Goal: Task Accomplishment & Management: Manage account settings

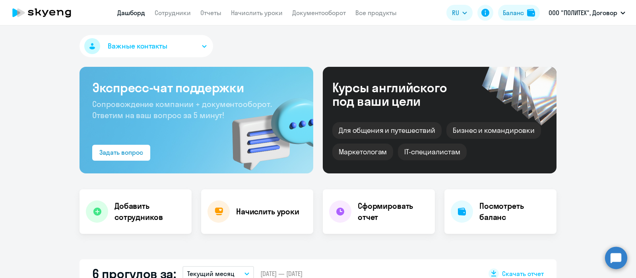
select select "30"
click at [177, 14] on link "Сотрудники" at bounding box center [173, 13] width 36 height 8
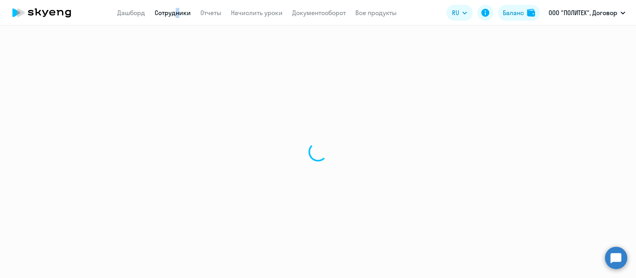
select select "30"
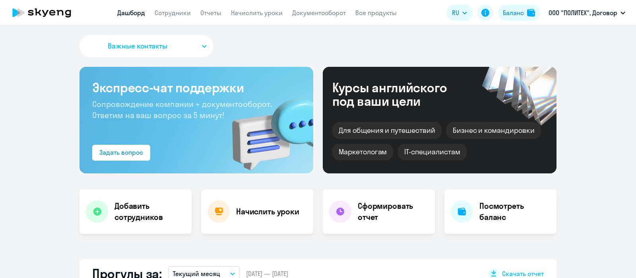
select select "30"
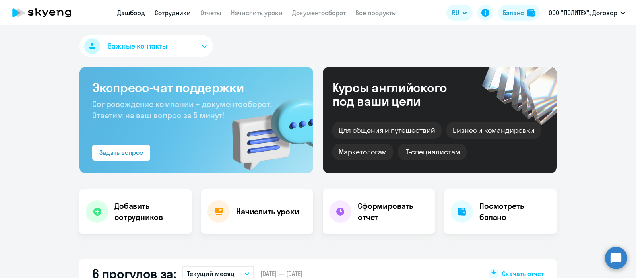
click at [177, 12] on link "Сотрудники" at bounding box center [173, 13] width 36 height 8
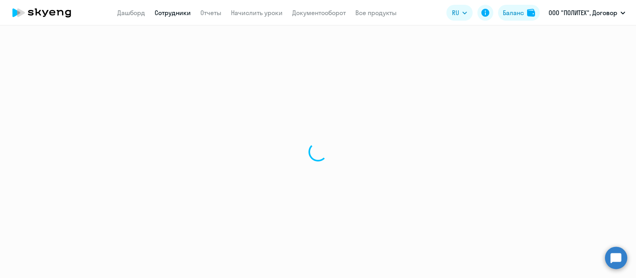
select select "30"
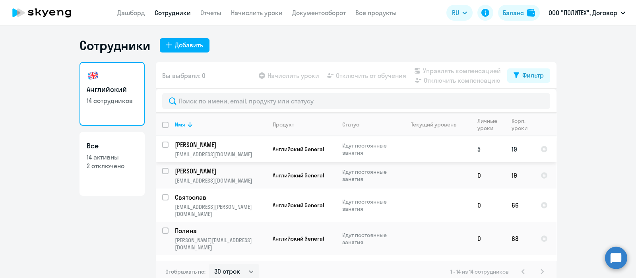
click at [225, 152] on p "[EMAIL_ADDRESS][DOMAIN_NAME]" at bounding box center [220, 154] width 91 height 7
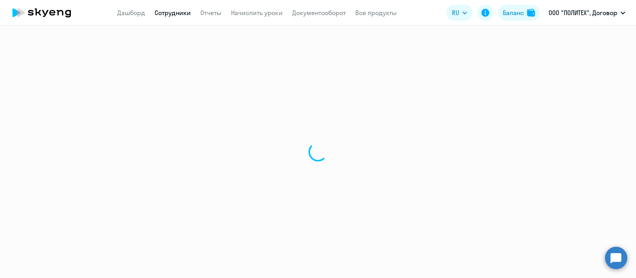
select select "english"
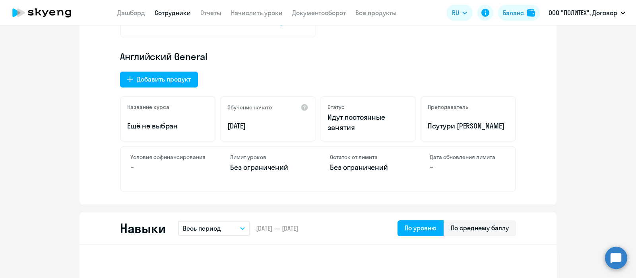
scroll to position [248, 0]
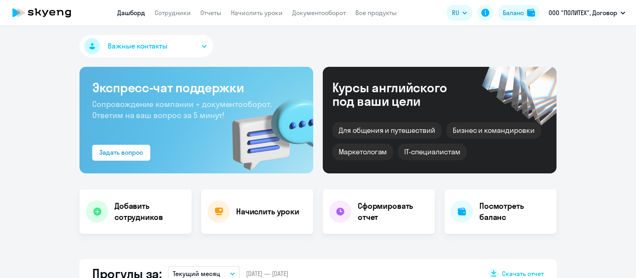
select select "30"
click at [258, 11] on link "Начислить уроки" at bounding box center [257, 13] width 52 height 8
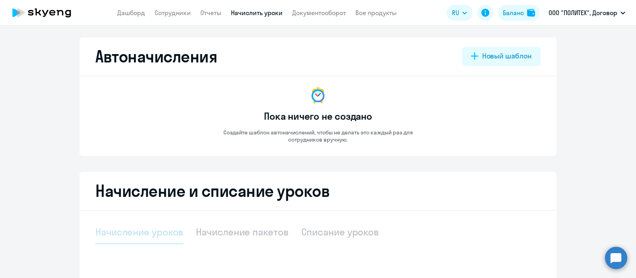
select select "10"
